Goal: Transaction & Acquisition: Purchase product/service

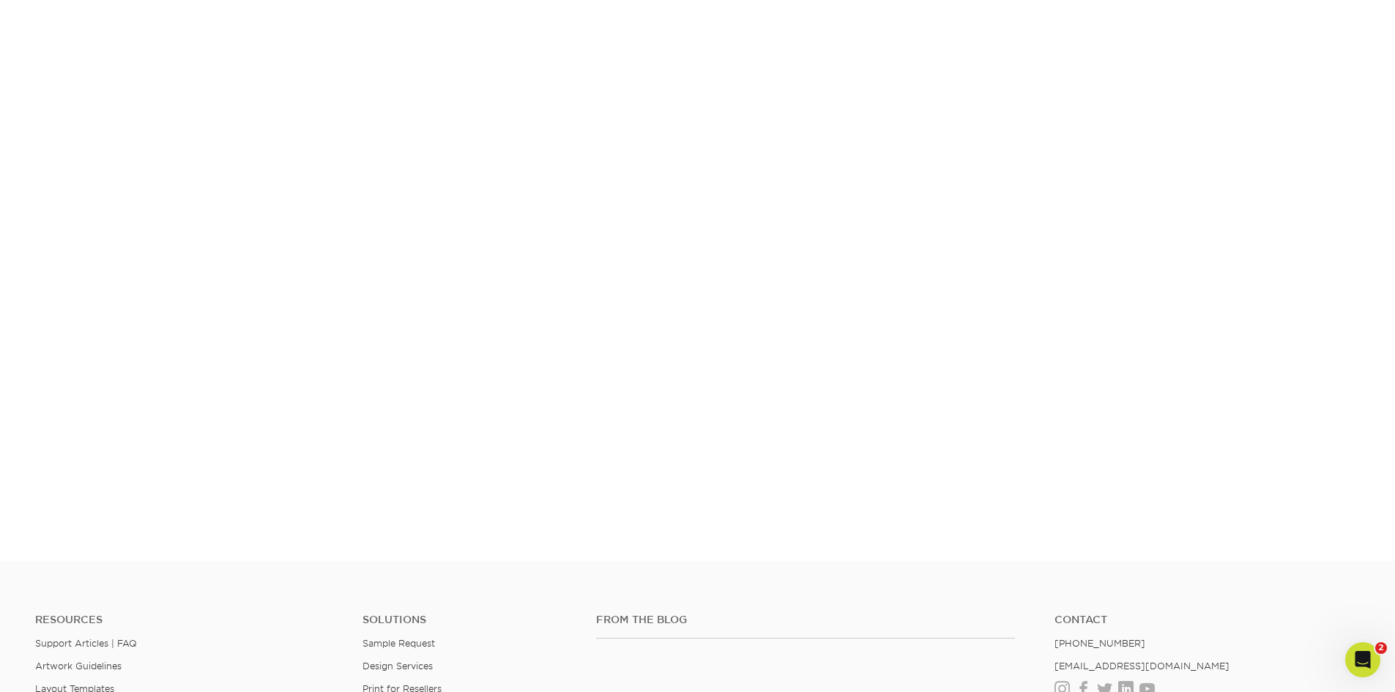
scroll to position [201, 0]
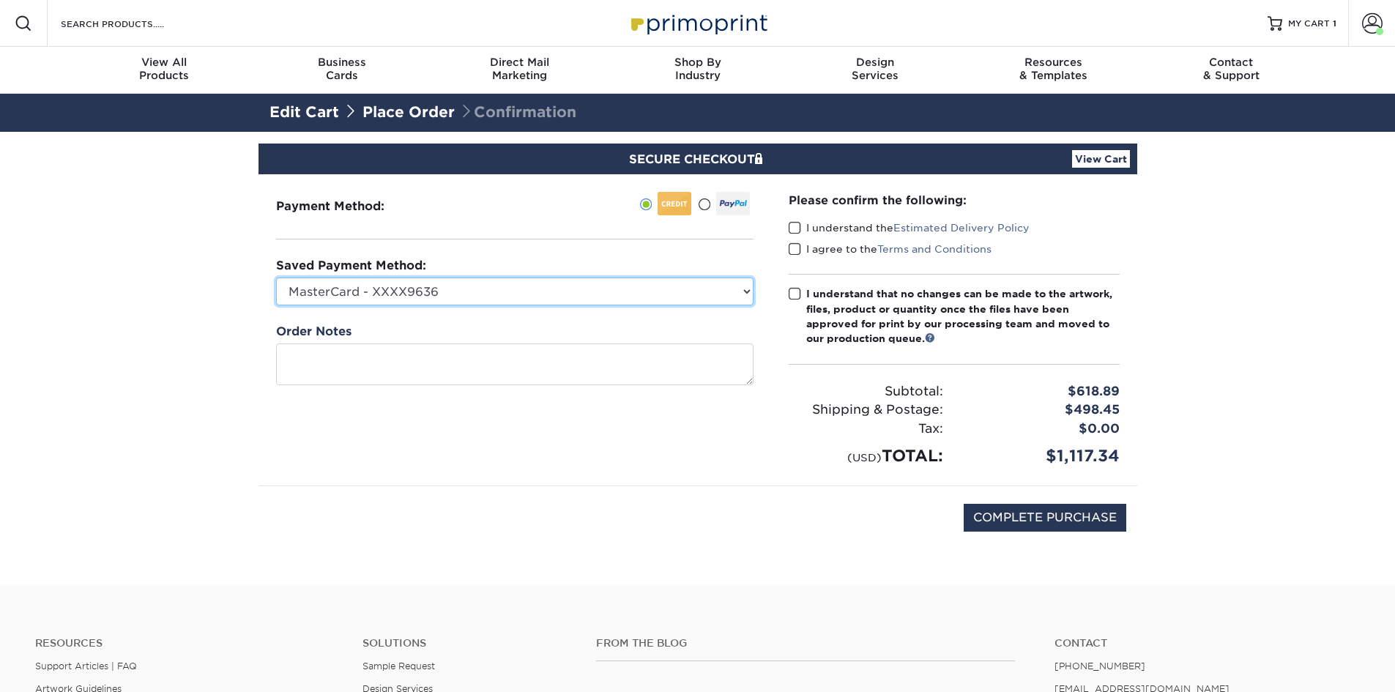
click at [742, 290] on select "MasterCard - XXXX9636 MasterCard - XXXX3234 New Credit Card" at bounding box center [514, 291] width 477 height 28
select select "75310"
click at [276, 277] on select "MasterCard - XXXX9636 MasterCard - XXXX3234 New Credit Card" at bounding box center [514, 291] width 477 height 28
click at [792, 225] on span at bounding box center [794, 228] width 12 height 14
click at [0, 0] on input "I understand the Estimated Delivery Policy" at bounding box center [0, 0] width 0 height 0
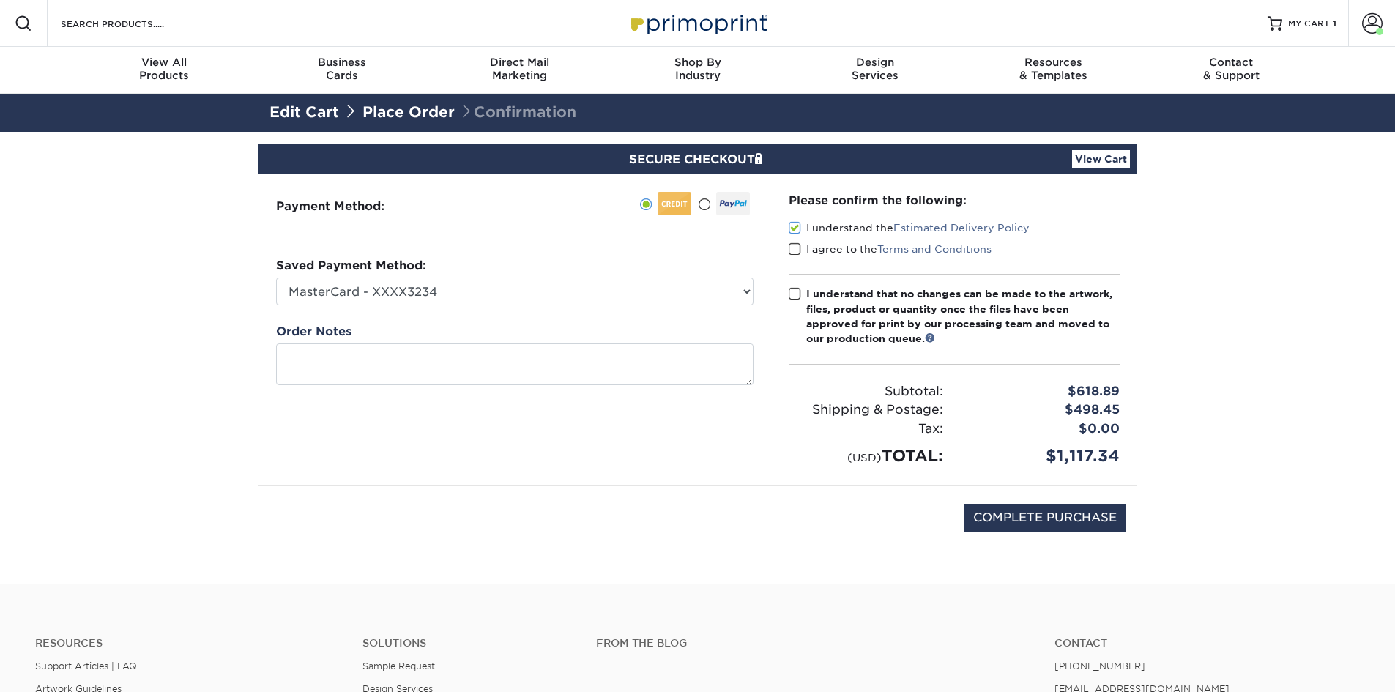
click at [791, 255] on span at bounding box center [794, 249] width 12 height 14
click at [0, 0] on input "I agree to the Terms and Conditions" at bounding box center [0, 0] width 0 height 0
click at [794, 291] on span at bounding box center [794, 294] width 12 height 14
click at [0, 0] on input "I understand that no changes can be made to the artwork, files, product or quan…" at bounding box center [0, 0] width 0 height 0
click at [983, 517] on input "COMPLETE PURCHASE" at bounding box center [1044, 518] width 163 height 28
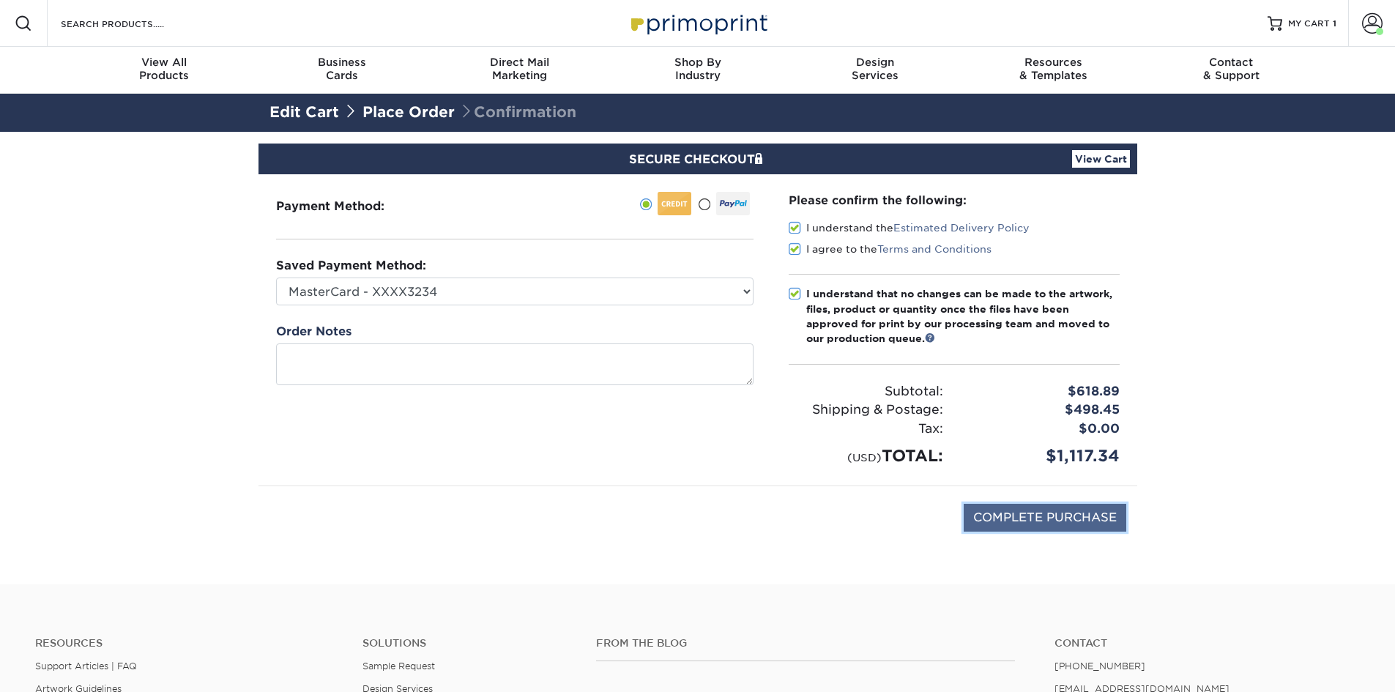
type input "PROCESSING, PLEASE WAIT..."
